Goal: Find specific page/section: Find specific page/section

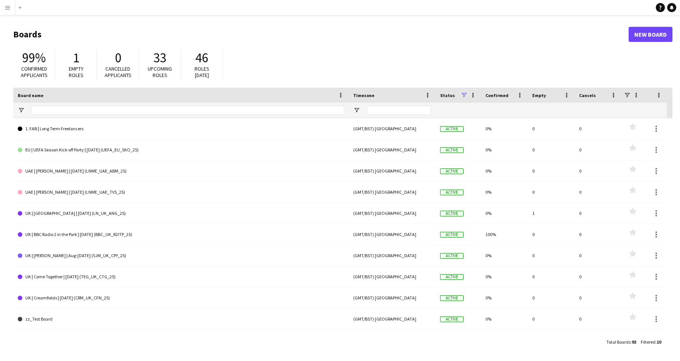
click at [8, 6] on app-icon "Menu" at bounding box center [8, 8] width 6 height 6
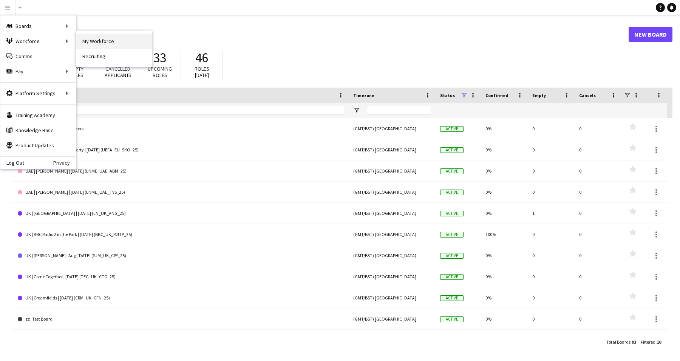
click at [116, 42] on link "My Workforce" at bounding box center [114, 41] width 76 height 15
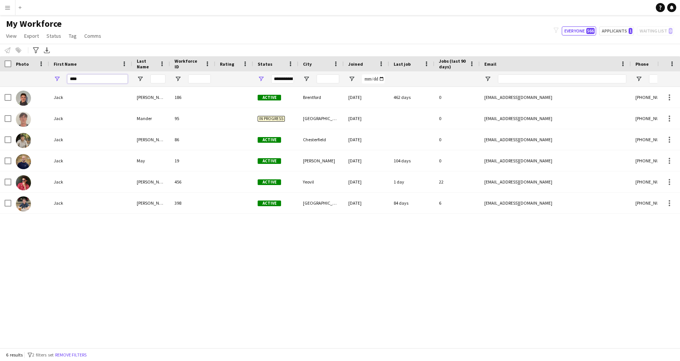
drag, startPoint x: 85, startPoint y: 76, endPoint x: 36, endPoint y: 69, distance: 49.2
click at [36, 69] on div "Workforce Details Photo First Name" at bounding box center [427, 71] width 854 height 31
paste input "*******"
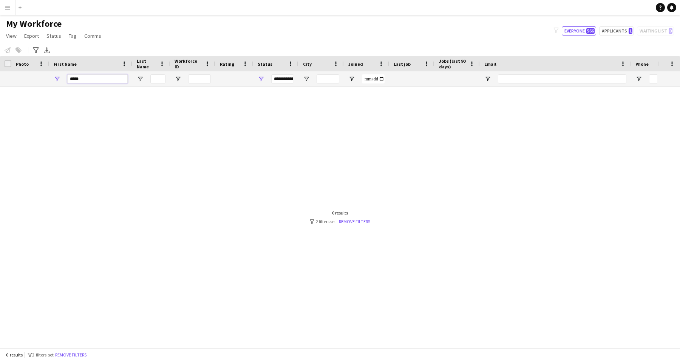
type input "*****"
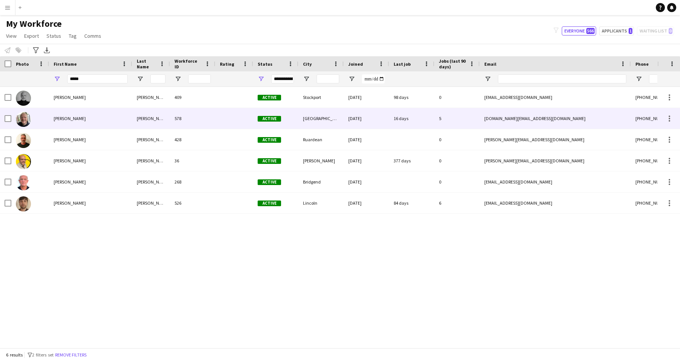
click at [152, 123] on div "[PERSON_NAME]" at bounding box center [151, 118] width 38 height 21
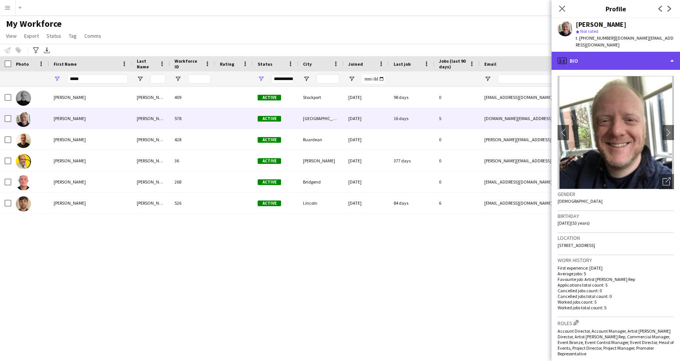
click at [672, 53] on div "profile Bio" at bounding box center [616, 61] width 129 height 18
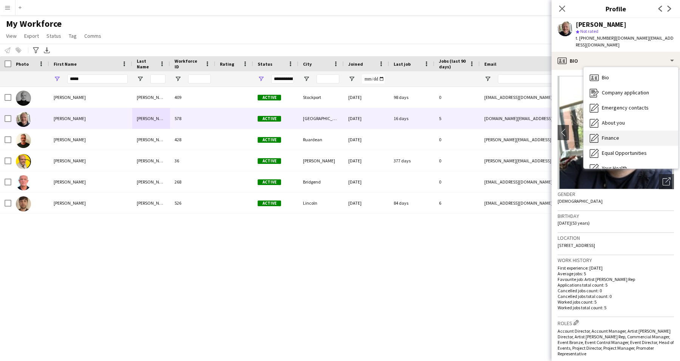
click at [626, 135] on div "Finance Finance" at bounding box center [631, 138] width 95 height 15
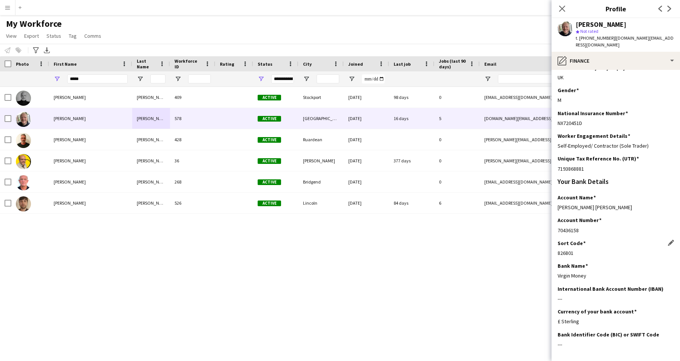
scroll to position [87, 0]
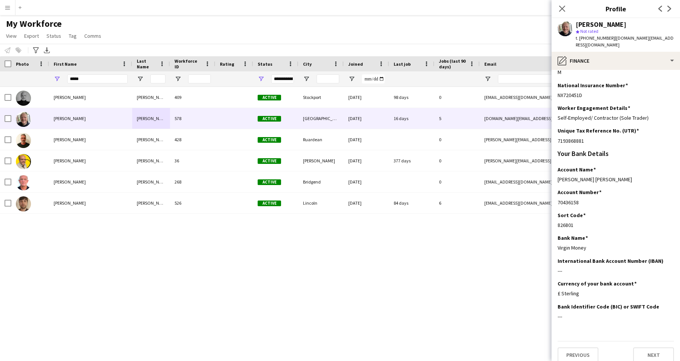
drag, startPoint x: 574, startPoint y: 218, endPoint x: 554, endPoint y: 220, distance: 20.1
click at [554, 220] on app-section-data-types "Please complete this section in full so we can pass onto the relevant tax, paym…" at bounding box center [616, 215] width 129 height 291
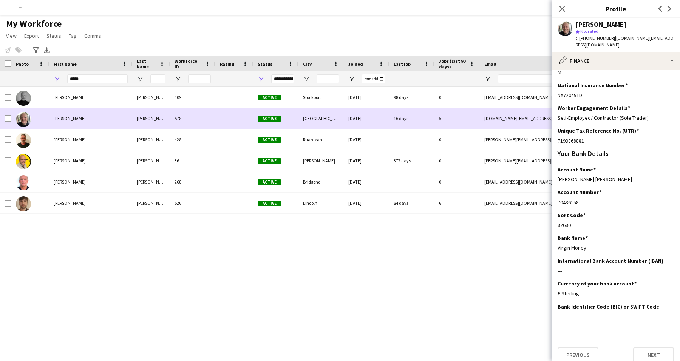
click at [144, 118] on div "[PERSON_NAME]" at bounding box center [151, 118] width 38 height 21
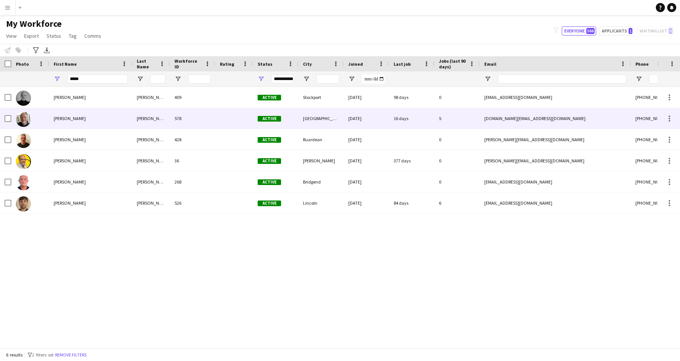
click at [144, 118] on div "[PERSON_NAME]" at bounding box center [151, 118] width 38 height 21
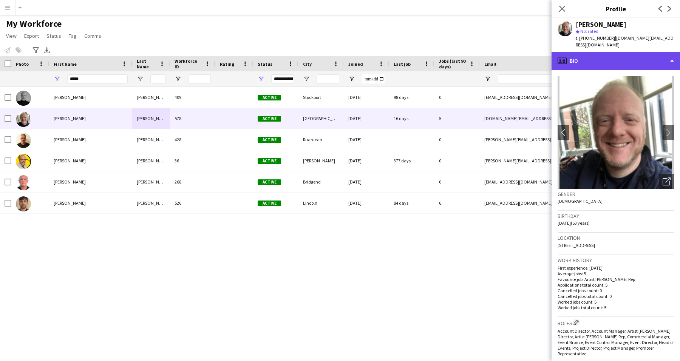
click at [630, 52] on div "profile Bio" at bounding box center [616, 61] width 129 height 18
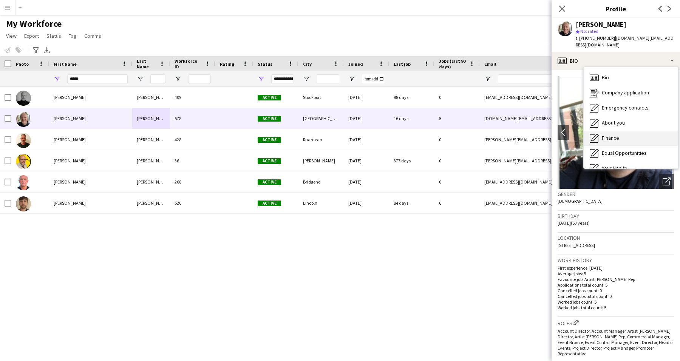
click at [613, 135] on span "Finance" at bounding box center [610, 138] width 17 height 7
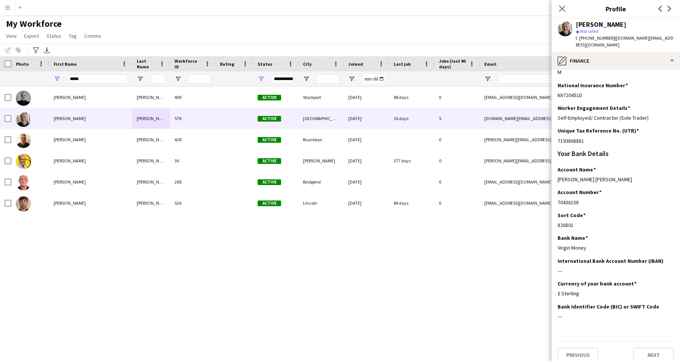
drag, startPoint x: 580, startPoint y: 197, endPoint x: 554, endPoint y: 195, distance: 26.5
click at [554, 195] on app-section-data-types "Please complete this section in full so we can pass onto the relevant tax, paym…" at bounding box center [616, 215] width 129 height 291
copy div "70436158"
drag, startPoint x: 575, startPoint y: 216, endPoint x: 552, endPoint y: 217, distance: 22.7
click at [552, 217] on app-section-data-types "Please complete this section in full so we can pass onto the relevant tax, paym…" at bounding box center [616, 215] width 129 height 291
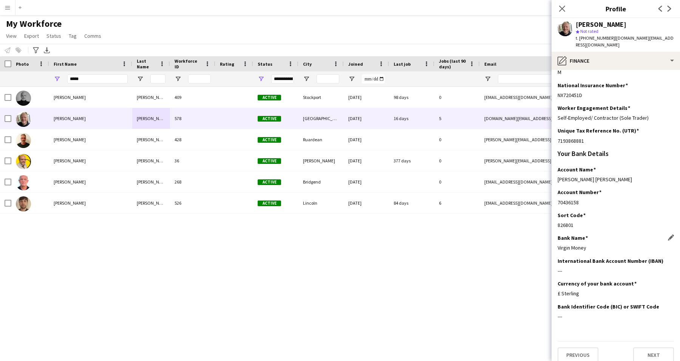
copy div "826801"
